Goal: Navigation & Orientation: Find specific page/section

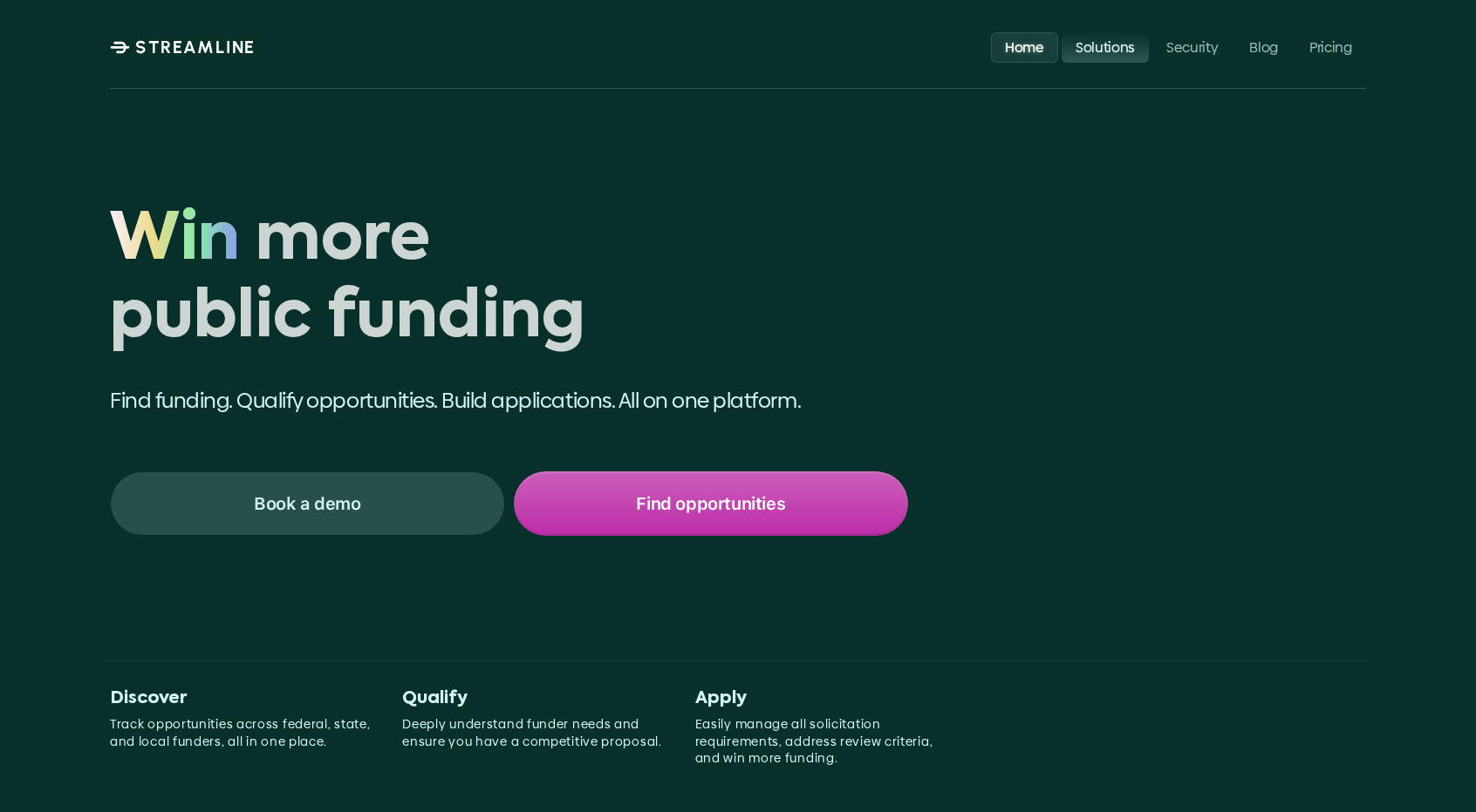
click at [1107, 61] on link "Solutions" at bounding box center [1104, 47] width 87 height 31
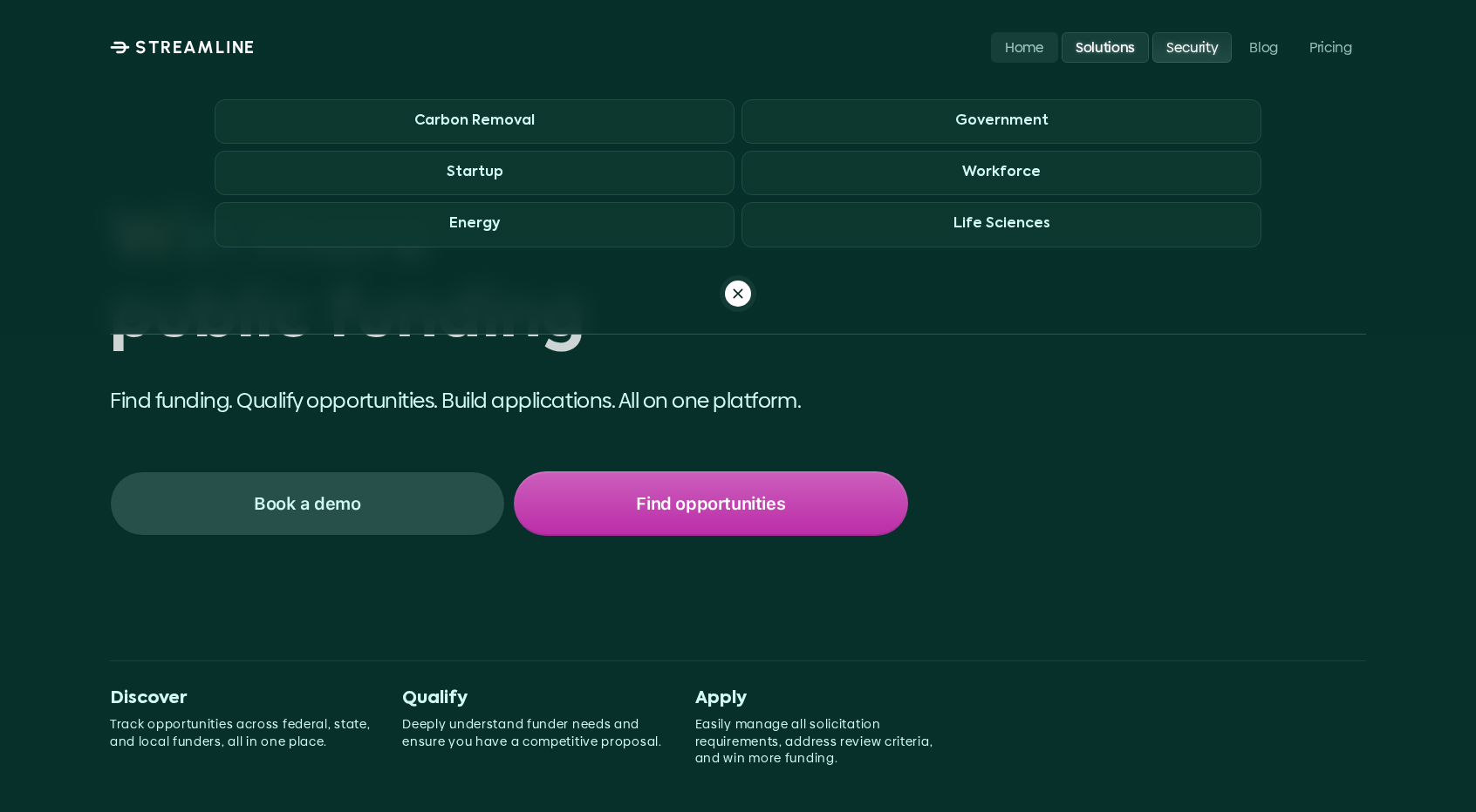
click at [1207, 42] on p "Security" at bounding box center [1191, 47] width 51 height 17
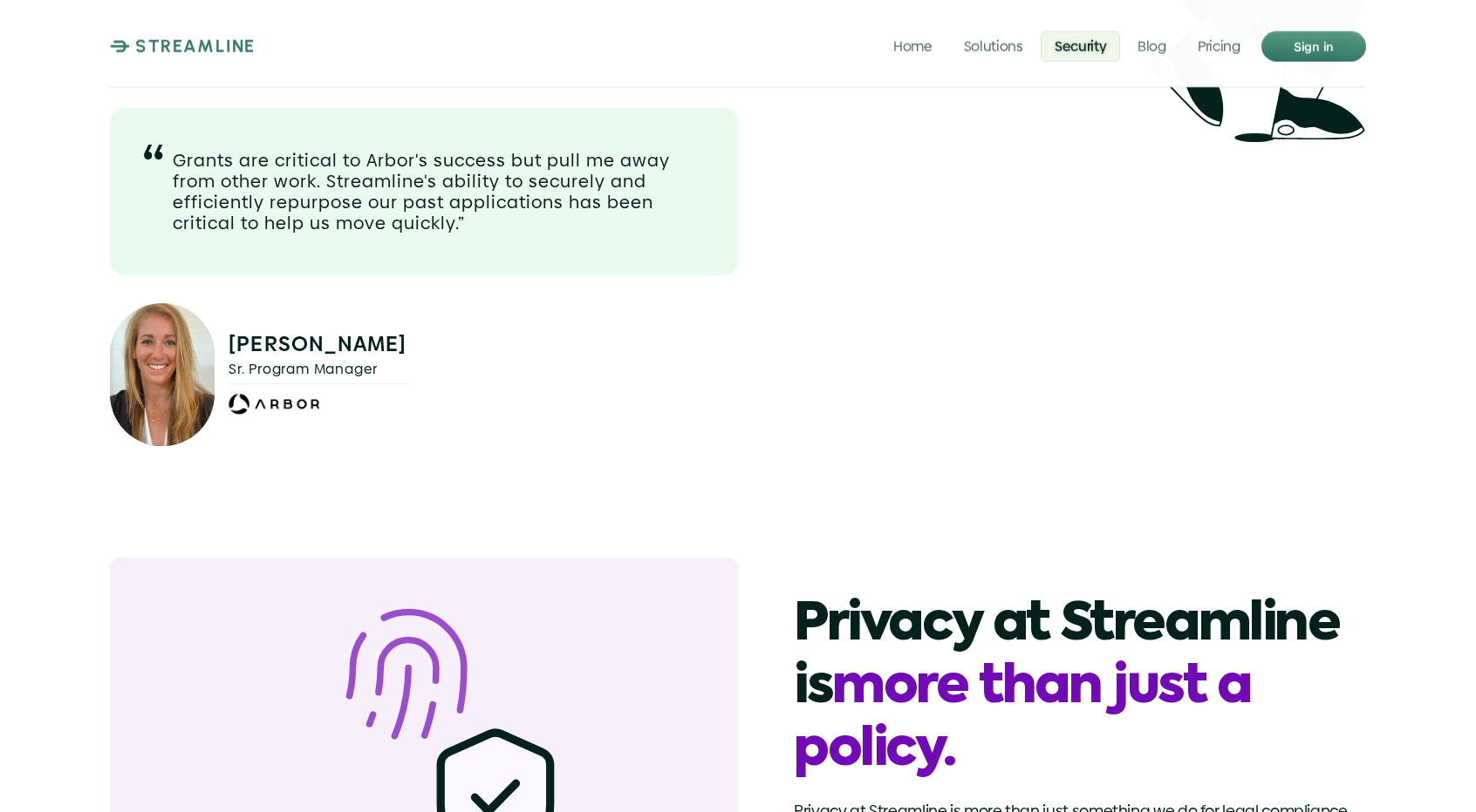
scroll to position [1336, 0]
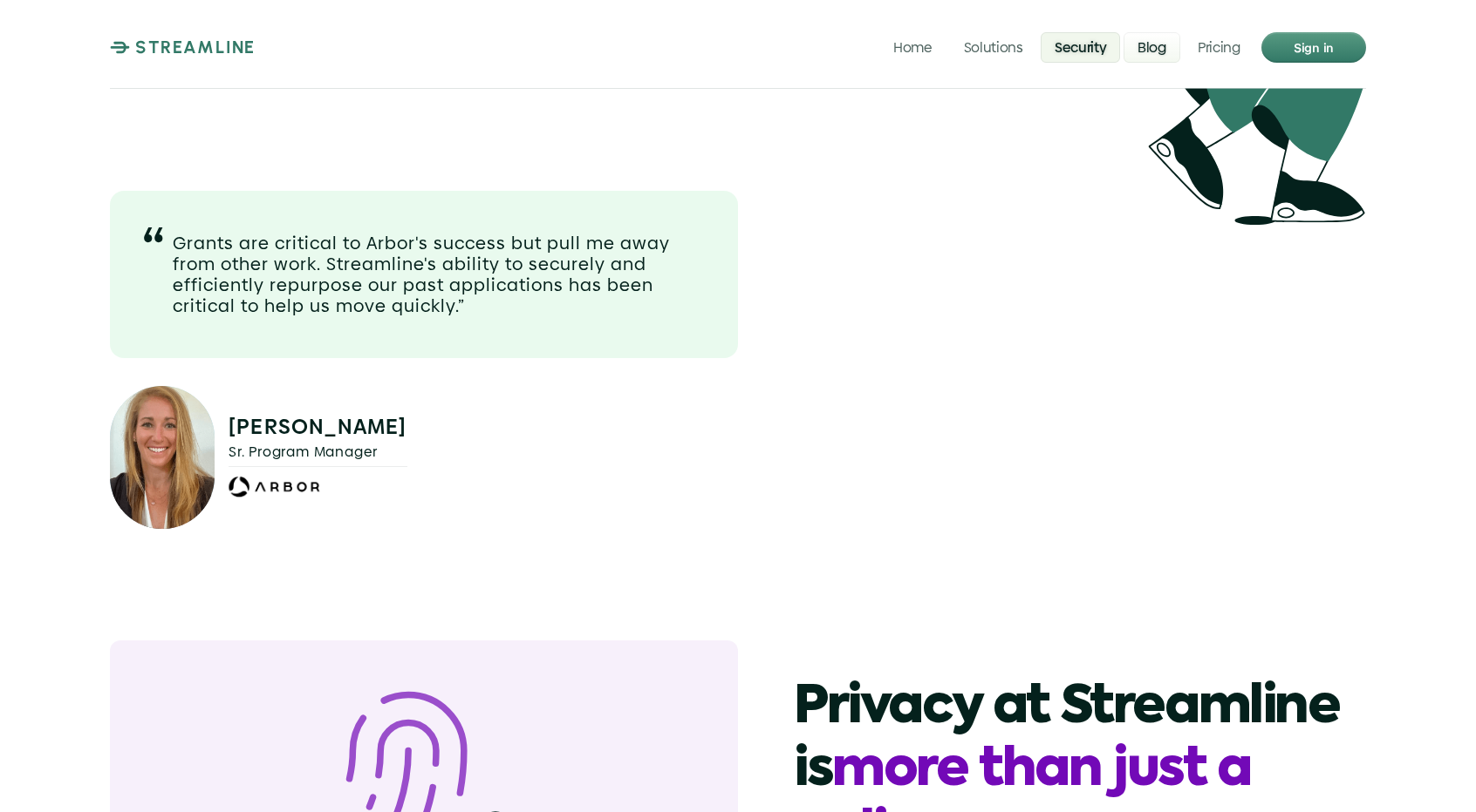
click at [1153, 40] on p "Blog" at bounding box center [1153, 47] width 29 height 17
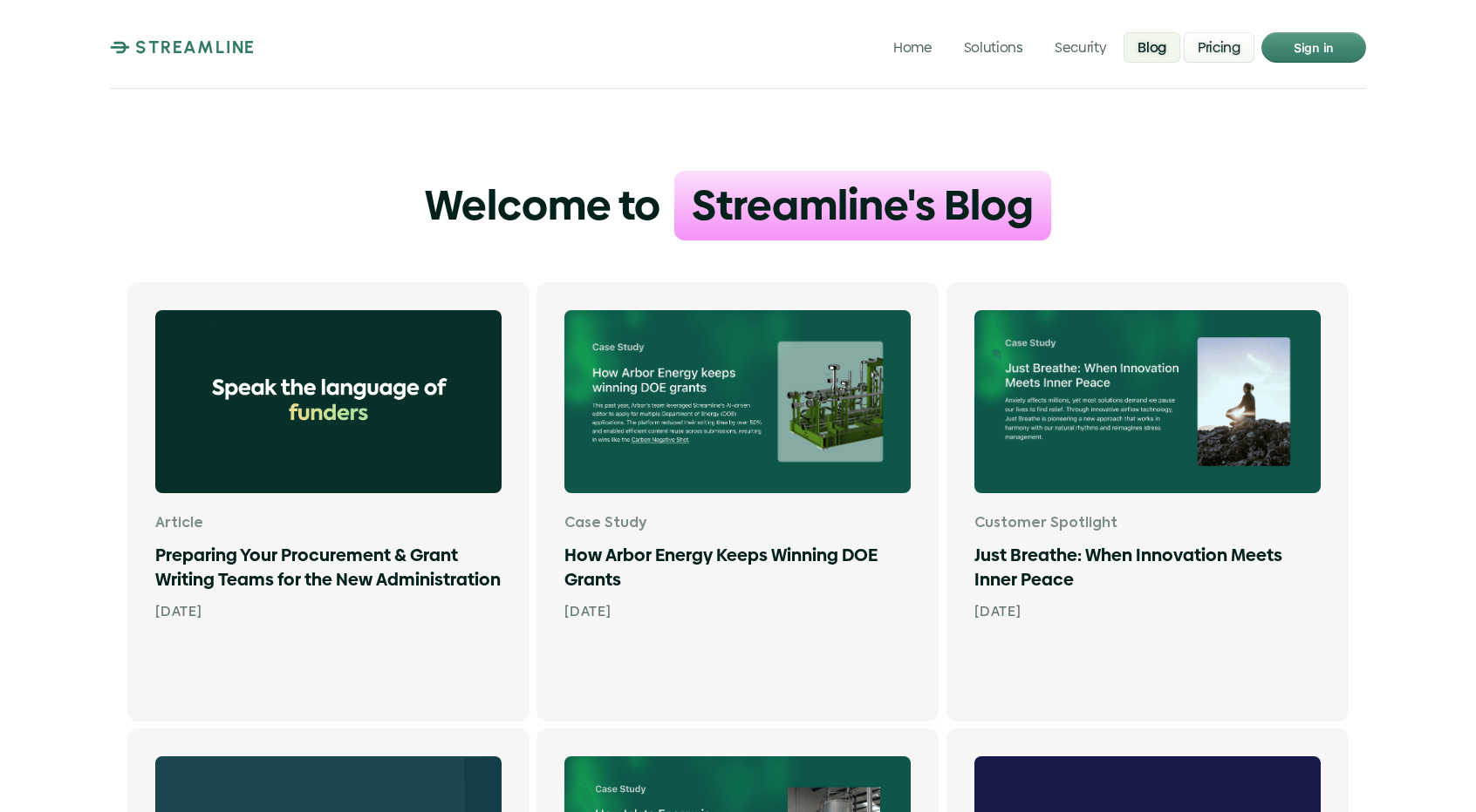
click at [1196, 46] on link "Pricing" at bounding box center [1219, 47] width 70 height 31
